Goal: Information Seeking & Learning: Learn about a topic

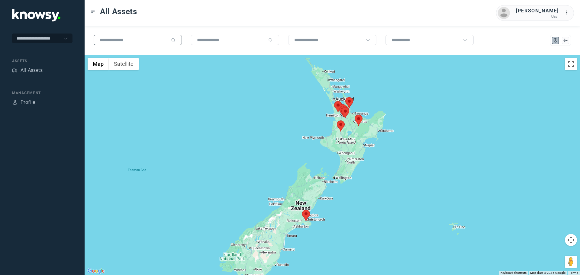
click at [131, 41] on input "text" at bounding box center [134, 39] width 69 height 5
click at [369, 41] on icon at bounding box center [367, 40] width 5 height 5
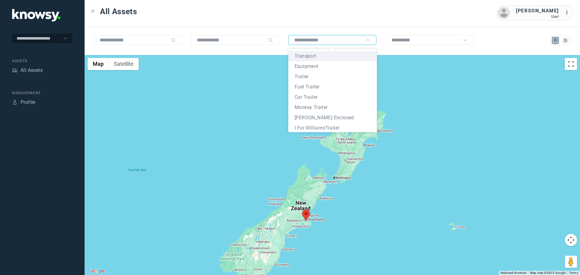
click at [369, 41] on icon at bounding box center [367, 40] width 5 height 5
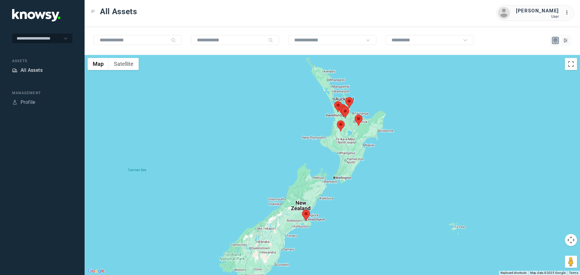
click at [26, 67] on div "All Assets" at bounding box center [32, 70] width 22 height 7
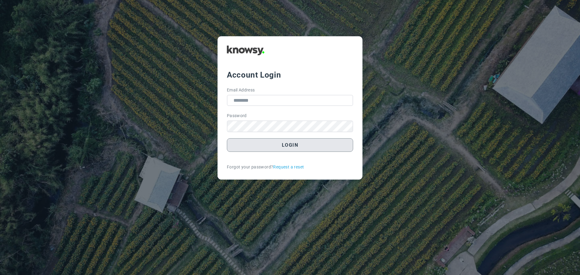
type input "**********"
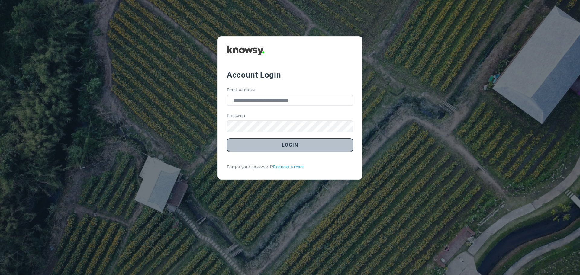
click at [281, 149] on button "Login" at bounding box center [290, 145] width 126 height 14
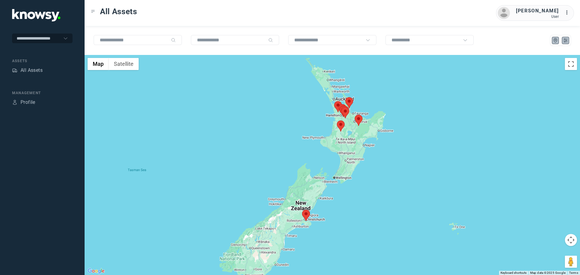
click at [568, 43] on button at bounding box center [565, 40] width 7 height 7
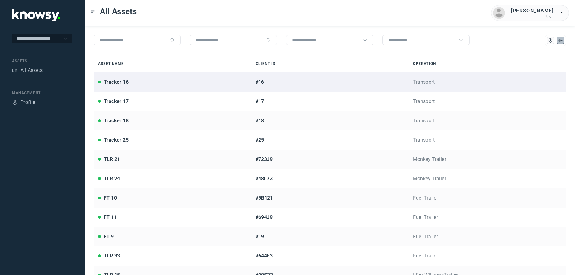
click at [376, 83] on div "#16" at bounding box center [330, 82] width 149 height 7
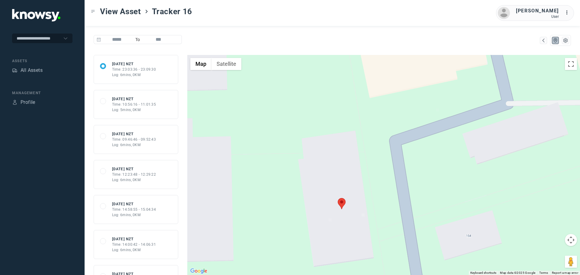
click at [338, 198] on area at bounding box center [338, 198] width 0 height 0
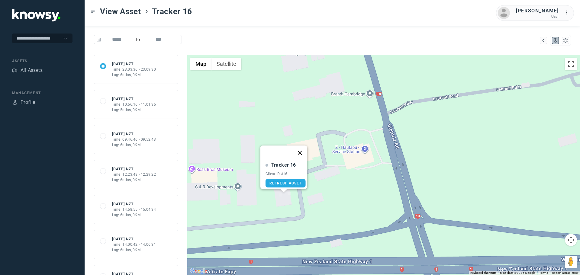
click at [302, 151] on button "Close" at bounding box center [299, 153] width 14 height 14
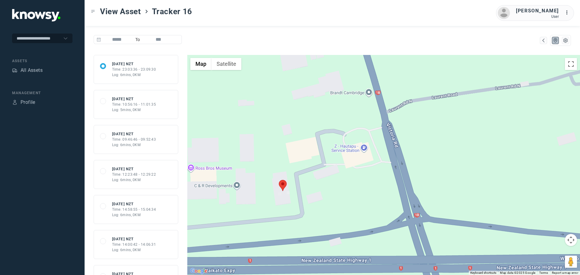
click at [569, 43] on div at bounding box center [560, 40] width 21 height 11
click at [113, 12] on span "View Asset" at bounding box center [120, 11] width 41 height 11
click at [93, 10] on icon "Toggle Menu" at bounding box center [93, 11] width 4 height 4
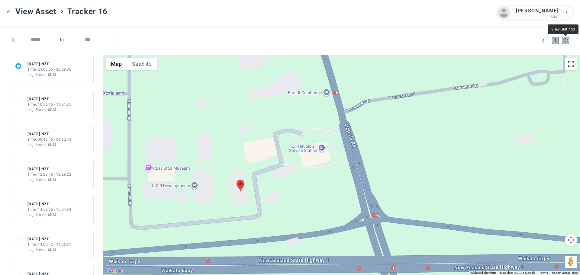
click at [564, 40] on icon "List" at bounding box center [564, 40] width 5 height 5
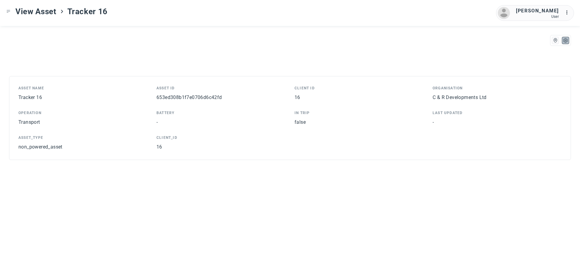
click at [64, 12] on icon ">" at bounding box center [61, 11] width 5 height 5
click at [74, 16] on span "Tracker 16" at bounding box center [87, 11] width 40 height 11
click at [50, 15] on span "View Asset" at bounding box center [35, 11] width 41 height 11
click at [8, 8] on div "View Asset Tracker 16" at bounding box center [56, 11] width 101 height 11
click at [9, 11] on icon "Toggle Menu" at bounding box center [8, 11] width 4 height 4
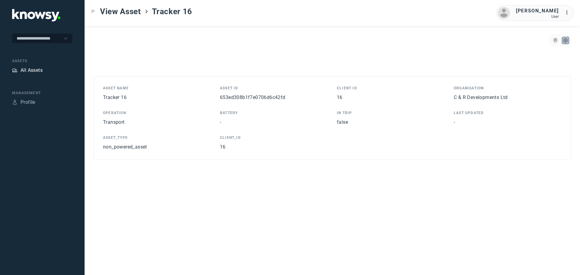
click at [31, 71] on div "All Assets" at bounding box center [32, 70] width 22 height 7
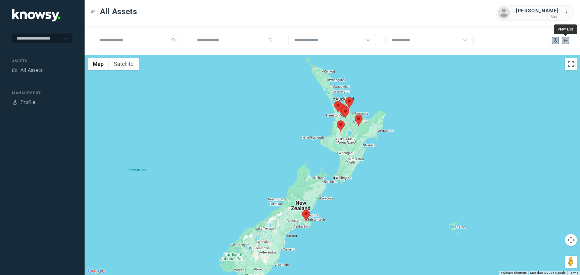
click at [566, 40] on icon "List" at bounding box center [564, 40] width 5 height 5
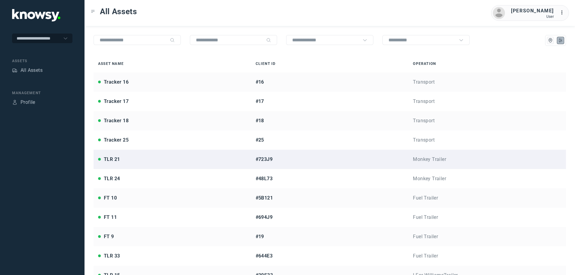
click at [113, 161] on div "TLR 21" at bounding box center [112, 159] width 16 height 7
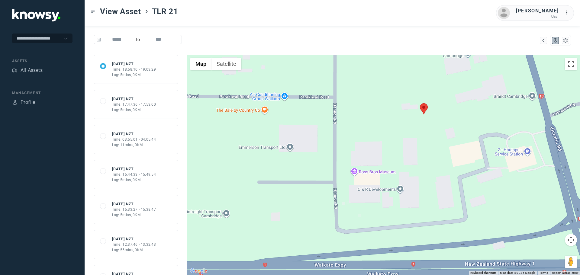
click at [420, 103] on area at bounding box center [420, 103] width 0 height 0
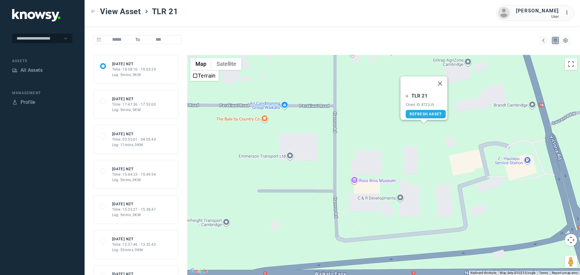
click at [44, 72] on div "All Assets" at bounding box center [42, 71] width 60 height 8
click at [34, 67] on div "All Assets" at bounding box center [32, 70] width 22 height 7
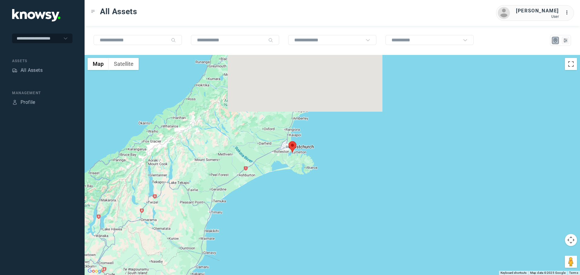
drag, startPoint x: 303, startPoint y: 110, endPoint x: 316, endPoint y: 183, distance: 74.2
click at [322, 220] on div at bounding box center [332, 165] width 495 height 220
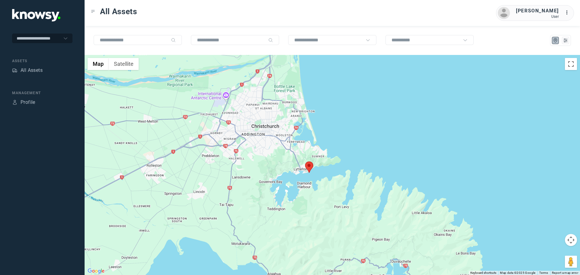
click at [305, 162] on area at bounding box center [305, 162] width 0 height 0
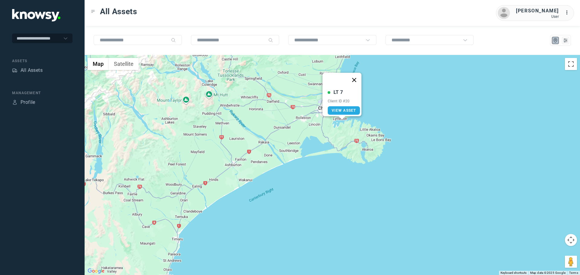
click at [357, 78] on button "Close" at bounding box center [354, 80] width 14 height 14
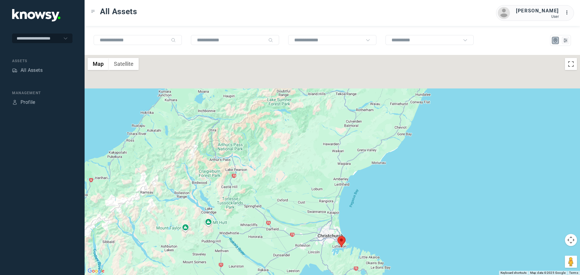
drag, startPoint x: 385, startPoint y: 84, endPoint x: 377, endPoint y: 201, distance: 117.4
click at [383, 213] on div at bounding box center [332, 165] width 495 height 220
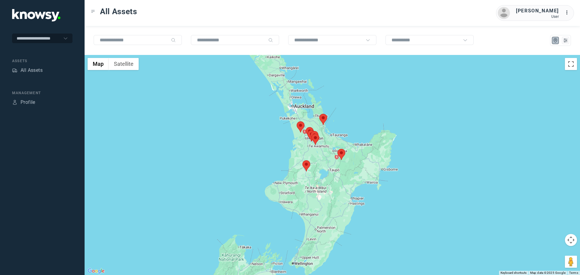
drag, startPoint x: 453, startPoint y: 128, endPoint x: 288, endPoint y: 231, distance: 194.1
click at [321, 273] on div at bounding box center [332, 165] width 495 height 220
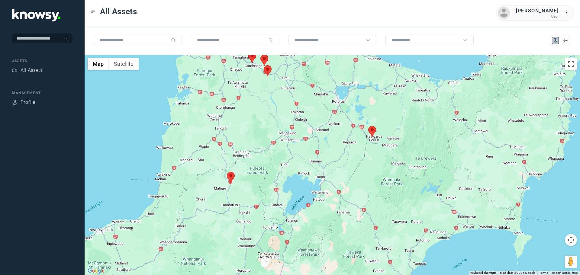
drag, startPoint x: 252, startPoint y: 180, endPoint x: 285, endPoint y: 191, distance: 34.4
click at [285, 191] on div at bounding box center [332, 165] width 495 height 220
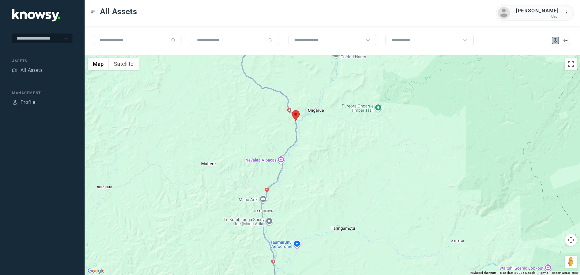
click at [292, 110] on area at bounding box center [292, 110] width 0 height 0
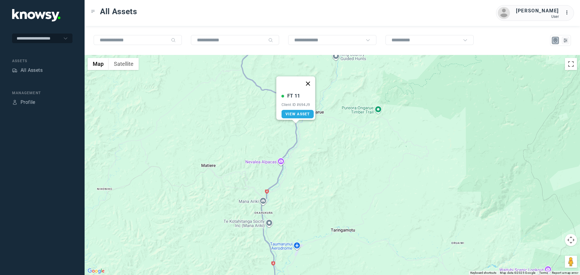
click at [311, 83] on button "Close" at bounding box center [308, 83] width 14 height 14
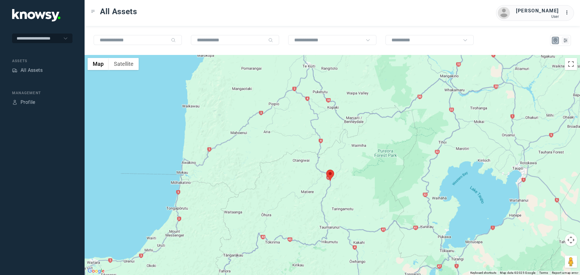
drag, startPoint x: 462, startPoint y: 99, endPoint x: 379, endPoint y: 182, distance: 117.2
click at [373, 188] on div at bounding box center [332, 165] width 495 height 220
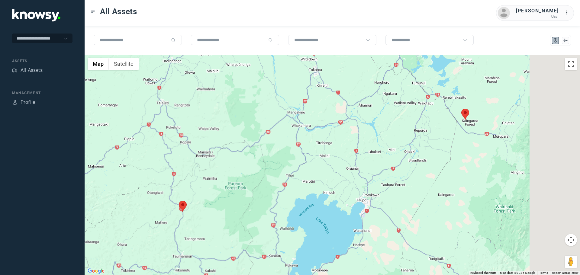
drag, startPoint x: 470, startPoint y: 147, endPoint x: 279, endPoint y: 174, distance: 192.4
click at [280, 174] on div at bounding box center [332, 165] width 495 height 220
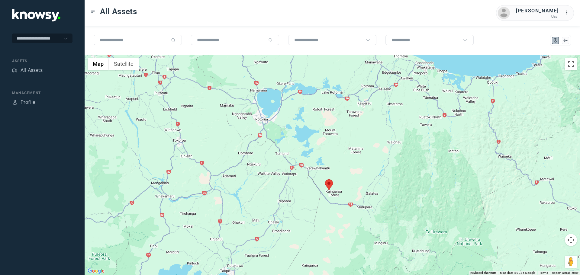
drag, startPoint x: 356, startPoint y: 146, endPoint x: 294, endPoint y: 202, distance: 83.6
click at [294, 202] on div at bounding box center [332, 165] width 495 height 220
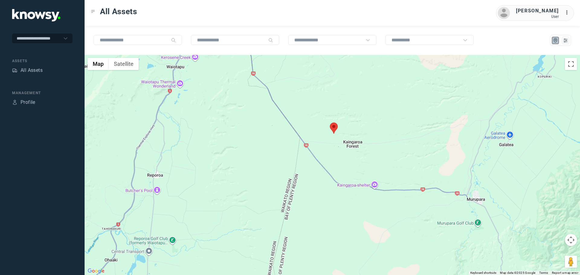
click at [330, 123] on area at bounding box center [330, 123] width 0 height 0
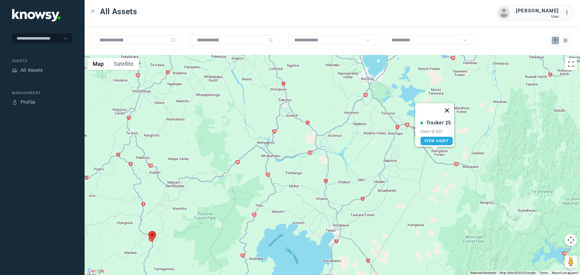
click at [451, 107] on button "Close" at bounding box center [447, 110] width 14 height 14
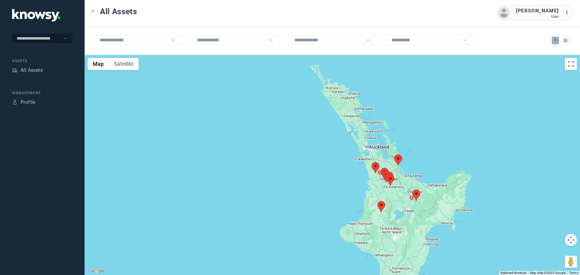
drag, startPoint x: 441, startPoint y: 115, endPoint x: 390, endPoint y: 191, distance: 90.6
click at [393, 191] on div at bounding box center [332, 165] width 495 height 220
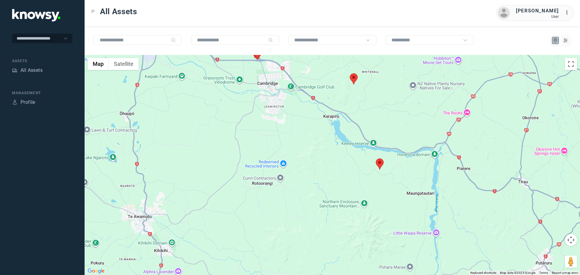
drag, startPoint x: 402, startPoint y: 114, endPoint x: 400, endPoint y: 174, distance: 59.5
click at [400, 174] on div at bounding box center [332, 165] width 495 height 220
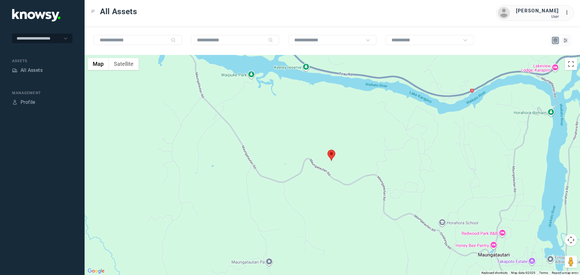
click at [327, 150] on area at bounding box center [327, 150] width 0 height 0
click at [346, 119] on button "Close" at bounding box center [343, 121] width 14 height 14
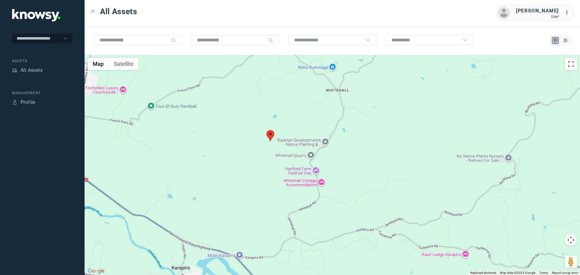
click at [266, 130] on area at bounding box center [266, 130] width 0 height 0
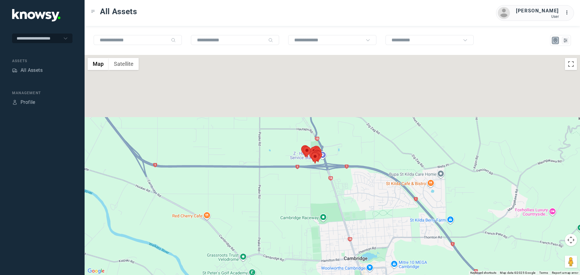
drag, startPoint x: 365, startPoint y: 120, endPoint x: 372, endPoint y: 209, distance: 89.3
click at [372, 209] on div "FT 9 Client ID #19 View Asset" at bounding box center [332, 165] width 495 height 220
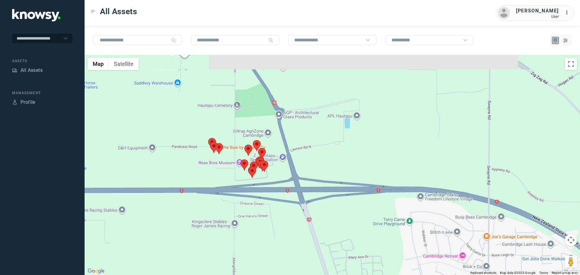
drag, startPoint x: 297, startPoint y: 185, endPoint x: 363, endPoint y: 219, distance: 74.1
click at [363, 219] on div "FT 9 Client ID #19 View Asset" at bounding box center [332, 165] width 495 height 220
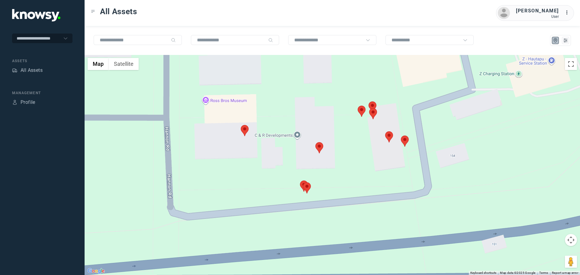
drag, startPoint x: 286, startPoint y: 97, endPoint x: 375, endPoint y: 289, distance: 211.7
click at [375, 275] on html "**********" at bounding box center [290, 137] width 580 height 275
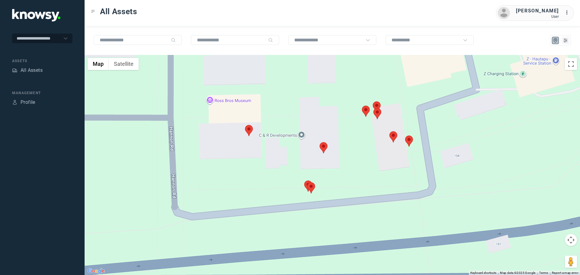
click at [307, 182] on area at bounding box center [307, 182] width 0 height 0
click at [328, 149] on button "Close" at bounding box center [323, 154] width 14 height 14
click at [304, 181] on area at bounding box center [304, 181] width 0 height 0
drag, startPoint x: 322, startPoint y: 149, endPoint x: 333, endPoint y: 173, distance: 26.9
click at [322, 149] on button "Close" at bounding box center [320, 152] width 14 height 14
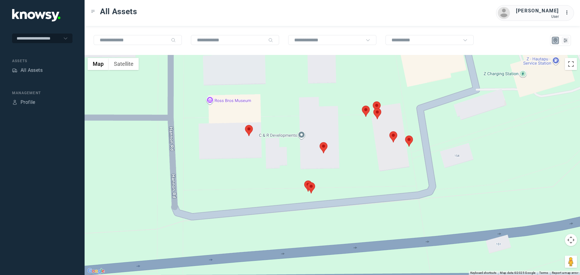
click at [319, 142] on area at bounding box center [319, 142] width 0 height 0
drag, startPoint x: 338, startPoint y: 110, endPoint x: 336, endPoint y: 113, distance: 3.6
click at [338, 111] on button "Close" at bounding box center [335, 114] width 14 height 14
click at [245, 125] on area at bounding box center [245, 125] width 0 height 0
drag, startPoint x: 310, startPoint y: 124, endPoint x: 317, endPoint y: 126, distance: 7.0
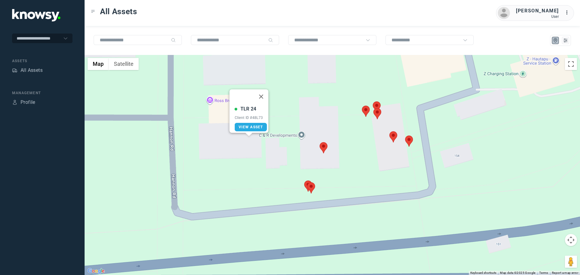
click at [312, 124] on div "TLR 24 Client ID #48L73 View Asset" at bounding box center [332, 165] width 495 height 220
click at [366, 116] on img at bounding box center [367, 111] width 8 height 11
click at [363, 106] on area at bounding box center [363, 106] width 0 height 0
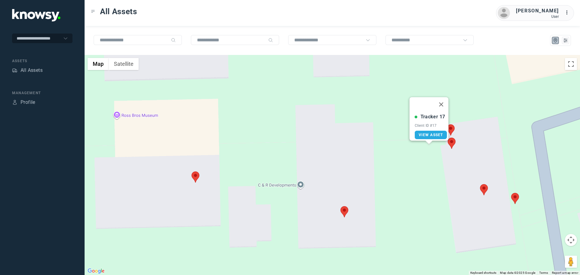
click at [440, 97] on button "Close" at bounding box center [441, 104] width 14 height 14
click at [453, 133] on img at bounding box center [451, 129] width 8 height 11
click at [447, 124] on area at bounding box center [447, 124] width 0 height 0
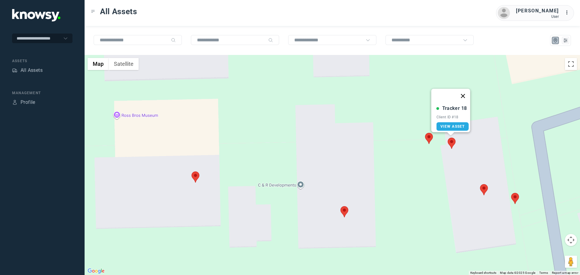
click at [464, 90] on button "Close" at bounding box center [463, 96] width 14 height 14
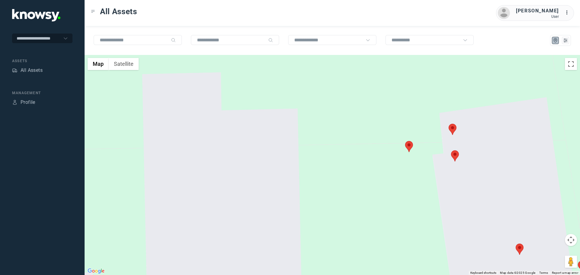
click at [448, 124] on area at bounding box center [448, 124] width 0 height 0
click at [467, 93] on button "Close" at bounding box center [464, 95] width 14 height 14
click at [451, 150] on area at bounding box center [451, 150] width 0 height 0
drag, startPoint x: 472, startPoint y: 117, endPoint x: 467, endPoint y: 131, distance: 15.2
click at [472, 117] on button "Close" at bounding box center [467, 122] width 14 height 14
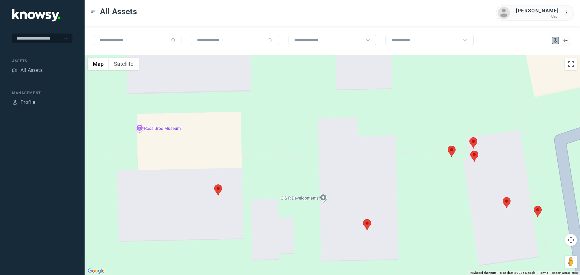
click at [502, 197] on area at bounding box center [502, 197] width 0 height 0
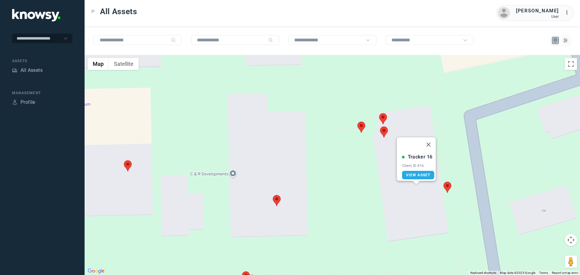
drag, startPoint x: 451, startPoint y: 210, endPoint x: 361, endPoint y: 186, distance: 94.2
click at [361, 186] on div "Tracker 16 Client ID #16 View Asset" at bounding box center [332, 165] width 495 height 220
click at [430, 141] on button "Close" at bounding box center [428, 144] width 14 height 14
click at [443, 182] on area at bounding box center [443, 182] width 0 height 0
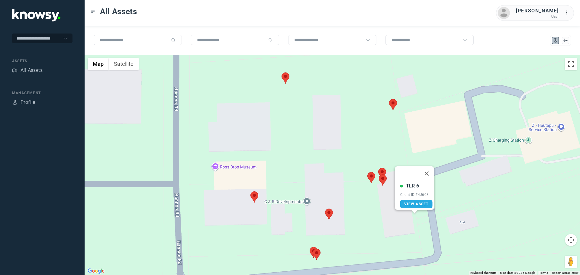
click at [389, 99] on area at bounding box center [389, 99] width 0 height 0
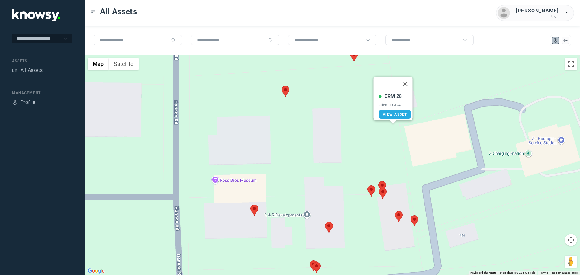
click at [289, 91] on div "CRM 28 Client ID #24 View Asset" at bounding box center [332, 165] width 495 height 220
click at [281, 86] on area at bounding box center [281, 86] width 0 height 0
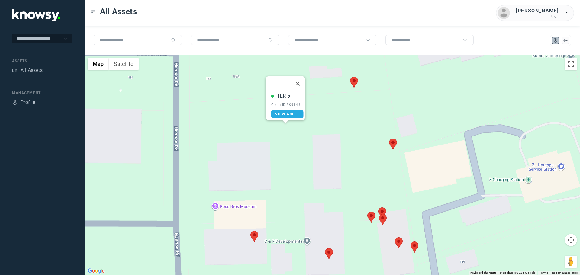
click at [350, 77] on area at bounding box center [350, 77] width 0 height 0
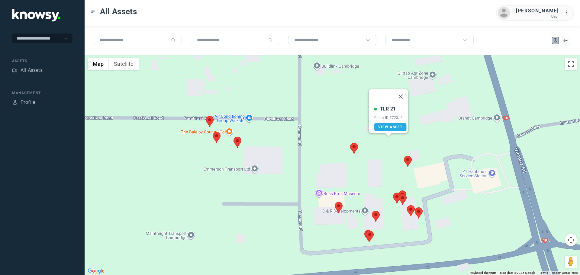
click at [233, 137] on area at bounding box center [233, 137] width 0 height 0
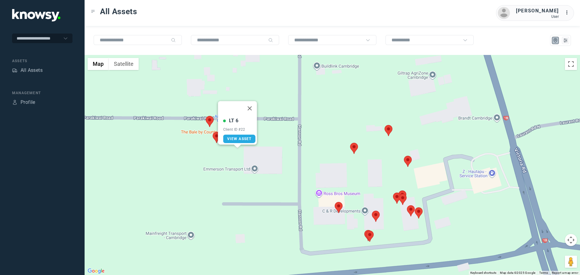
click at [206, 116] on area at bounding box center [206, 116] width 0 height 0
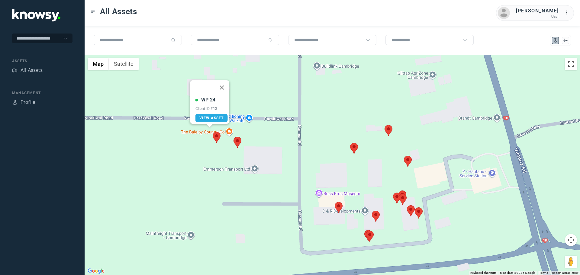
click at [213, 132] on area at bounding box center [213, 132] width 0 height 0
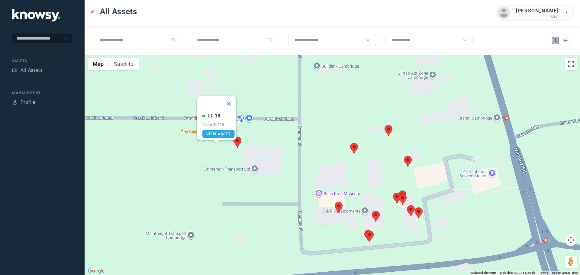
click at [233, 137] on area at bounding box center [233, 137] width 0 height 0
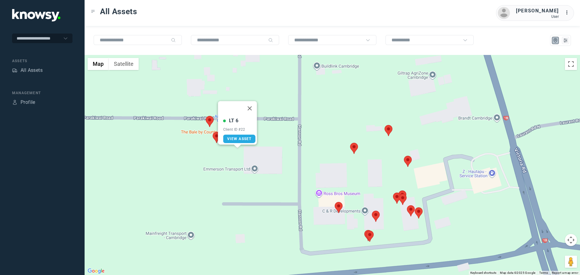
drag, startPoint x: 257, startPoint y: 100, endPoint x: 251, endPoint y: 106, distance: 7.9
click at [254, 103] on button "Close" at bounding box center [249, 108] width 14 height 14
click at [213, 132] on area at bounding box center [213, 132] width 0 height 0
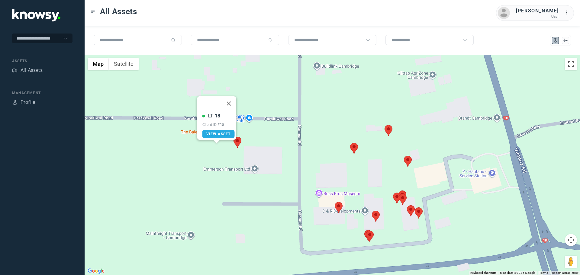
drag, startPoint x: 235, startPoint y: 95, endPoint x: 228, endPoint y: 102, distance: 9.0
click at [234, 96] on button "Close" at bounding box center [229, 103] width 14 height 14
click at [213, 132] on area at bounding box center [213, 132] width 0 height 0
click at [229, 99] on button "Close" at bounding box center [229, 103] width 14 height 14
click at [206, 116] on area at bounding box center [206, 116] width 0 height 0
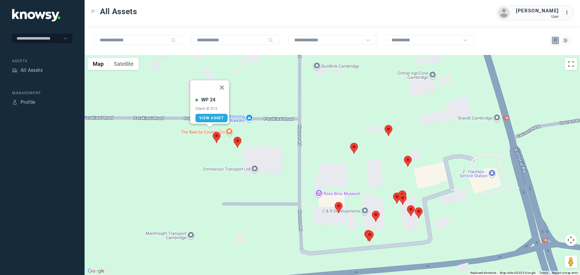
click at [335, 202] on area at bounding box center [335, 202] width 0 height 0
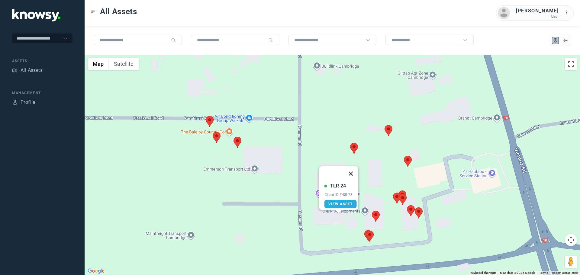
click at [356, 171] on button "Close" at bounding box center [351, 173] width 14 height 14
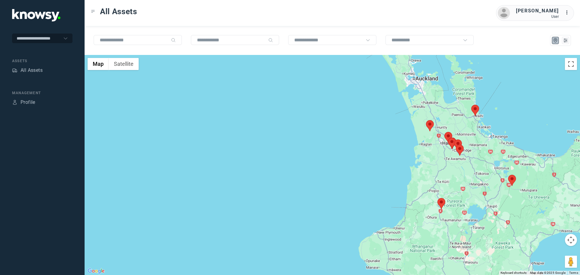
click at [508, 175] on area at bounding box center [508, 175] width 0 height 0
click at [527, 143] on button "Close" at bounding box center [524, 146] width 14 height 14
click at [471, 105] on area at bounding box center [471, 105] width 0 height 0
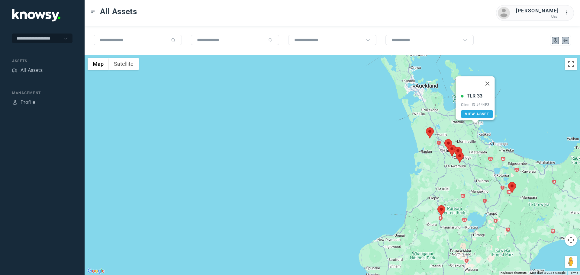
click at [562, 40] on button at bounding box center [565, 40] width 7 height 7
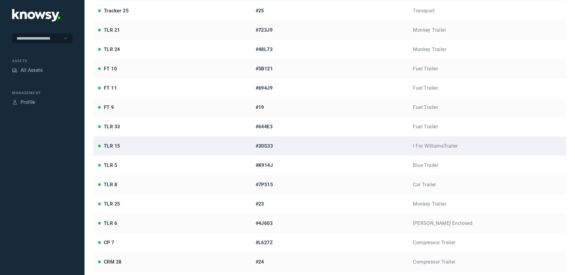
scroll to position [211, 0]
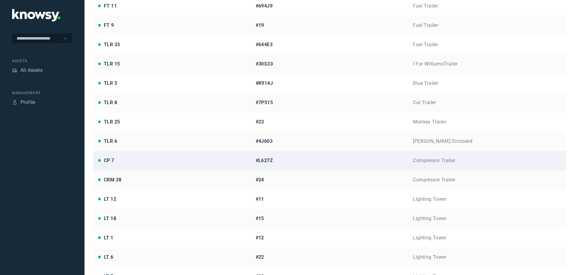
click at [149, 163] on div "CP 7" at bounding box center [172, 160] width 149 height 7
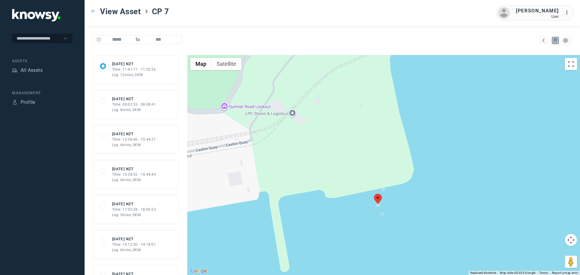
click at [374, 194] on area at bounding box center [374, 194] width 0 height 0
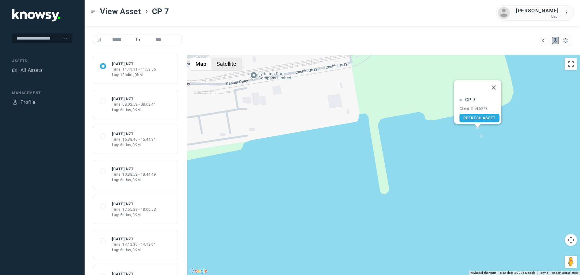
click at [226, 64] on button "Satellite" at bounding box center [226, 64] width 30 height 12
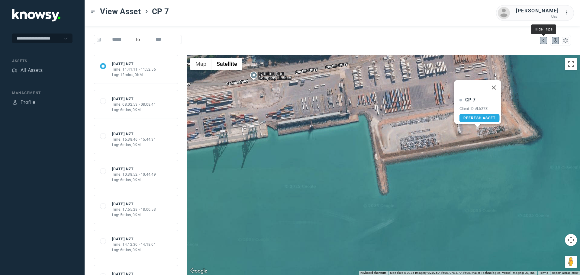
click at [544, 41] on icon "Map" at bounding box center [542, 40] width 5 height 5
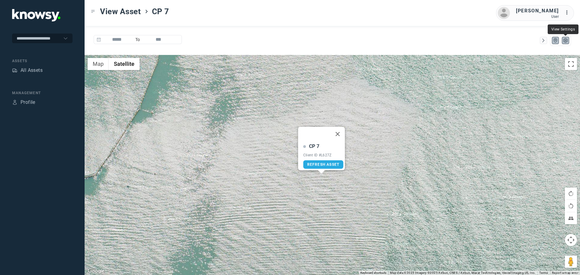
drag, startPoint x: 566, startPoint y: 41, endPoint x: 547, endPoint y: 37, distance: 19.7
click at [548, 38] on div at bounding box center [555, 40] width 31 height 11
click at [25, 72] on div "All Assets" at bounding box center [32, 70] width 22 height 7
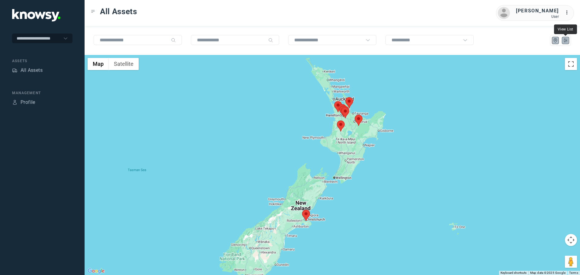
click at [563, 40] on icon "List" at bounding box center [564, 40] width 5 height 5
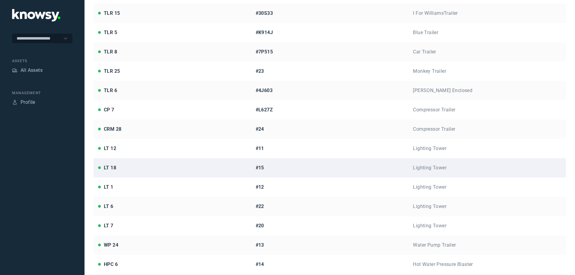
scroll to position [290, 0]
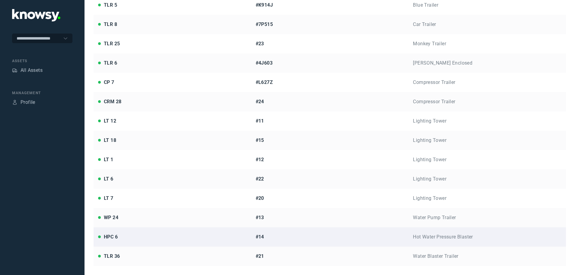
click at [292, 238] on div "#14" at bounding box center [330, 236] width 149 height 7
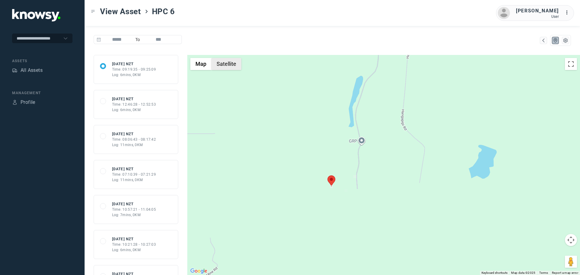
click at [220, 65] on button "Satellite" at bounding box center [226, 64] width 30 height 12
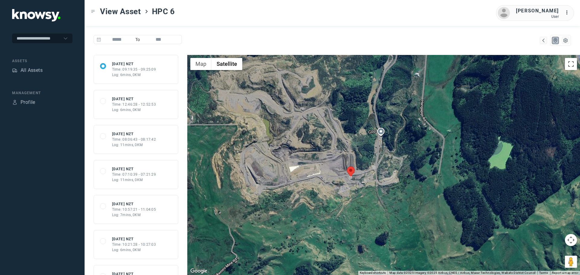
click at [347, 166] on area at bounding box center [347, 166] width 0 height 0
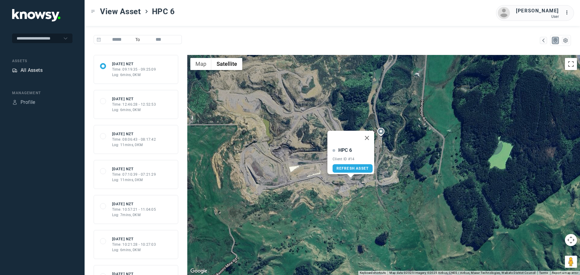
click at [36, 69] on div "All Assets" at bounding box center [32, 70] width 22 height 7
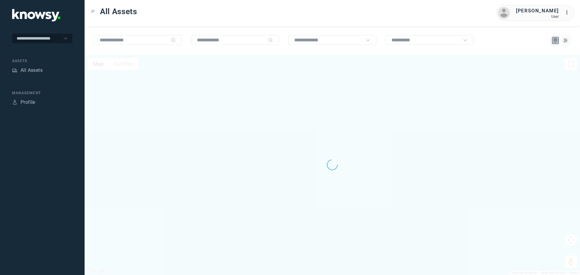
click at [565, 45] on div at bounding box center [560, 40] width 21 height 11
click at [567, 39] on icon "List" at bounding box center [564, 40] width 5 height 5
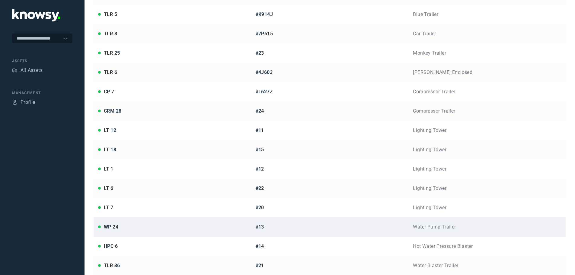
scroll to position [290, 0]
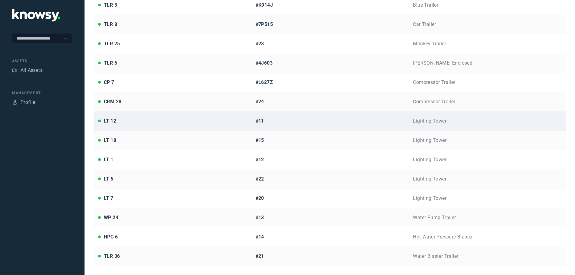
click at [118, 123] on div "LT 12" at bounding box center [172, 120] width 149 height 7
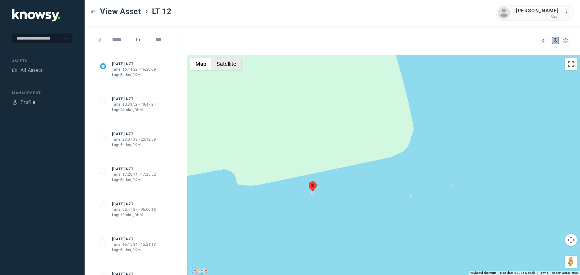
click at [218, 62] on button "Satellite" at bounding box center [226, 64] width 30 height 12
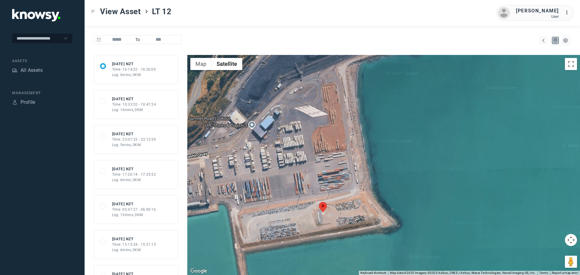
click at [319, 202] on area at bounding box center [319, 202] width 0 height 0
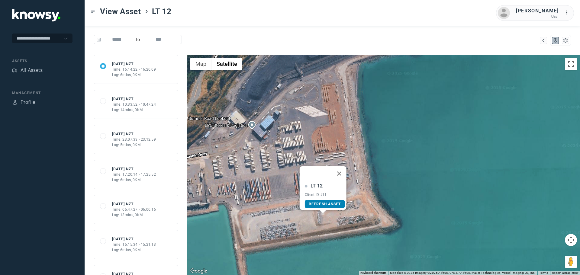
click at [314, 202] on span "Refresh Asset" at bounding box center [325, 204] width 32 height 4
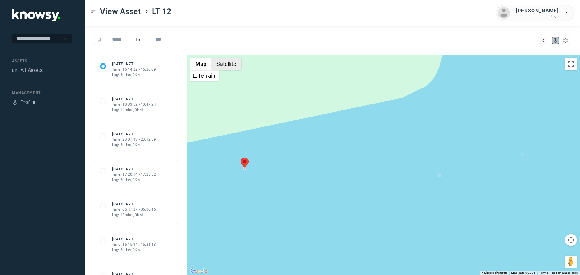
click at [223, 61] on button "Satellite" at bounding box center [226, 64] width 30 height 12
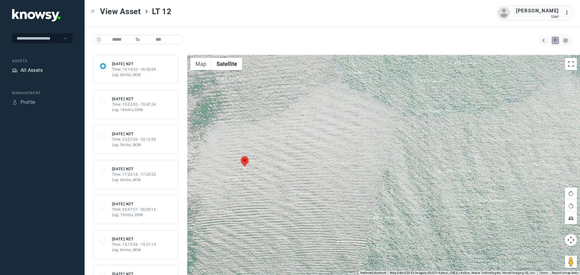
click at [43, 74] on div "All Assets" at bounding box center [42, 71] width 60 height 8
click at [33, 69] on div "All Assets" at bounding box center [32, 70] width 22 height 7
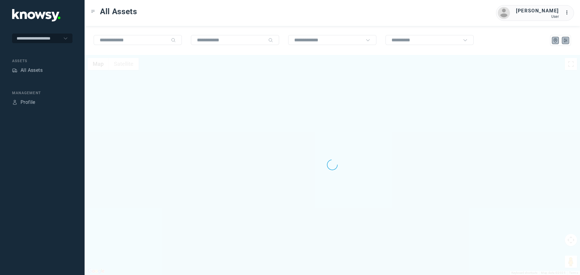
click at [568, 43] on button at bounding box center [565, 40] width 7 height 7
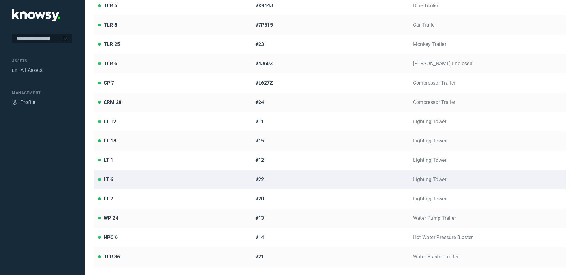
scroll to position [290, 0]
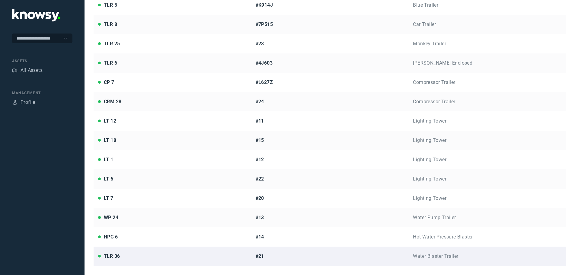
click at [227, 255] on div "TLR 36" at bounding box center [172, 256] width 149 height 7
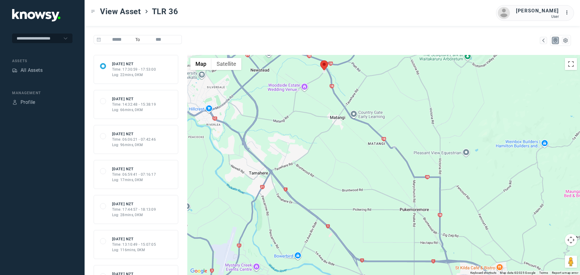
click at [320, 60] on area at bounding box center [320, 60] width 0 height 0
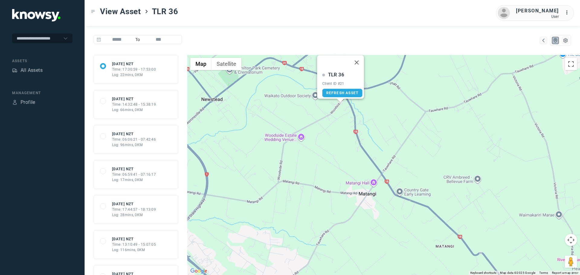
drag, startPoint x: 395, startPoint y: 101, endPoint x: 401, endPoint y: 173, distance: 72.1
click at [402, 173] on div "TLR 36 Client ID #21 Refresh Asset" at bounding box center [383, 165] width 393 height 220
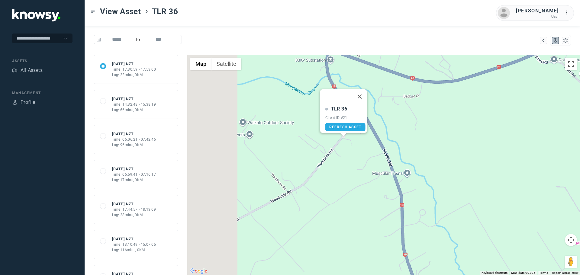
drag, startPoint x: 347, startPoint y: 149, endPoint x: 459, endPoint y: 146, distance: 111.4
click at [459, 145] on div "TLR 36 Client ID #21 Refresh Asset" at bounding box center [383, 165] width 393 height 220
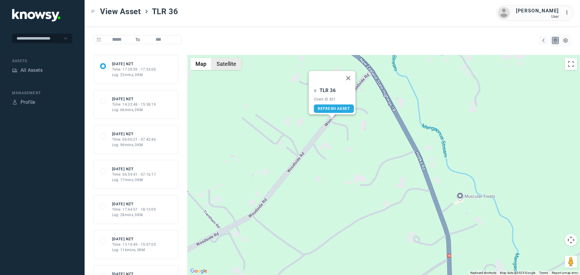
click at [226, 64] on button "Satellite" at bounding box center [226, 64] width 30 height 12
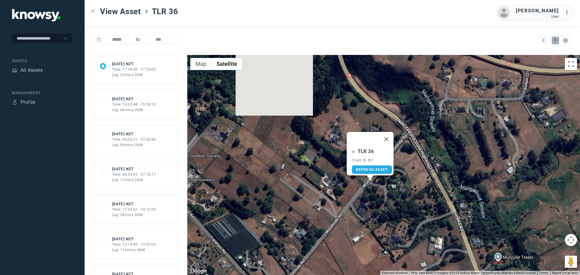
drag, startPoint x: 334, startPoint y: 137, endPoint x: 377, endPoint y: 208, distance: 82.9
click at [377, 208] on div "TLR 36 Client ID #21 Refresh Asset" at bounding box center [383, 165] width 393 height 220
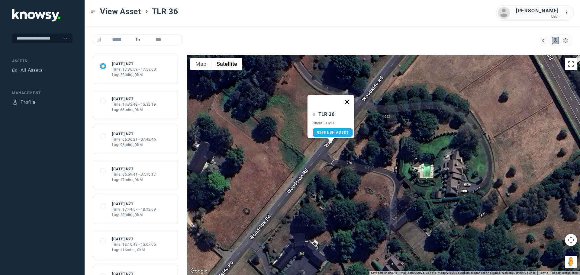
click at [350, 99] on button "Close" at bounding box center [346, 102] width 14 height 14
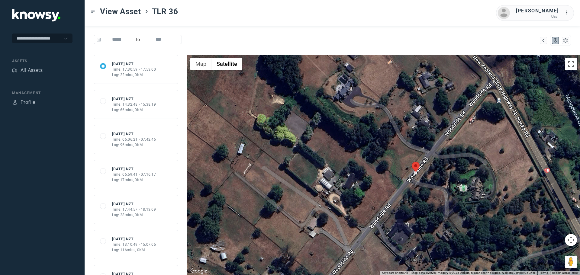
drag, startPoint x: 485, startPoint y: 113, endPoint x: 499, endPoint y: 161, distance: 49.7
click at [499, 161] on div at bounding box center [383, 165] width 393 height 220
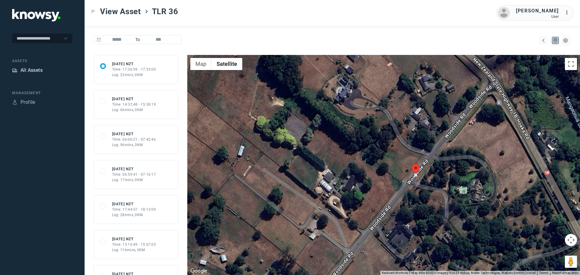
click at [27, 70] on div "All Assets" at bounding box center [32, 70] width 22 height 7
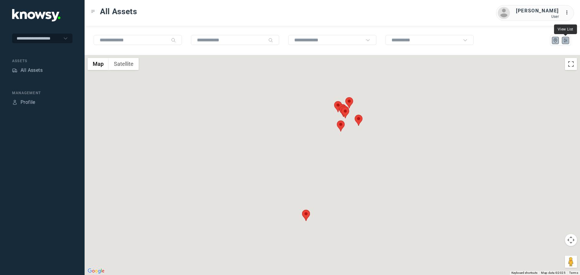
click at [564, 42] on icon "List" at bounding box center [565, 40] width 4 height 3
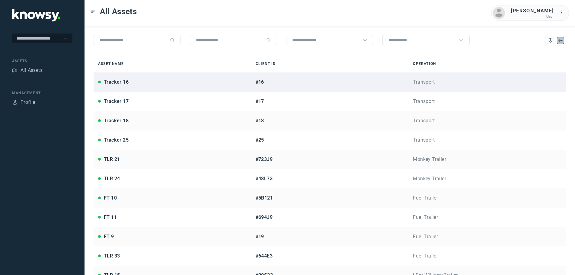
click at [167, 79] on div "Tracker 16" at bounding box center [172, 82] width 149 height 7
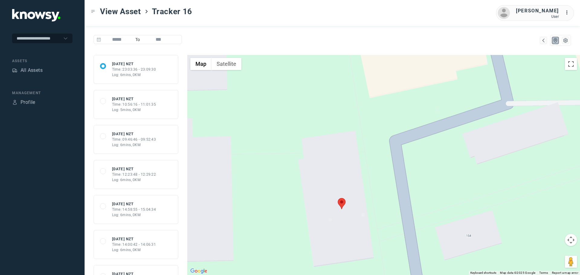
click at [338, 198] on area at bounding box center [338, 198] width 0 height 0
click at [262, 219] on div "Tracker 16 Client ID #16 Refresh Asset" at bounding box center [383, 165] width 393 height 220
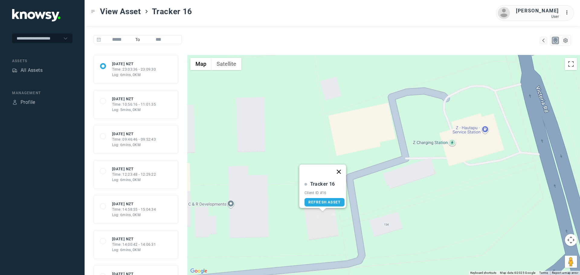
click at [342, 166] on button "Close" at bounding box center [338, 172] width 14 height 14
